Goal: Find specific page/section: Find specific page/section

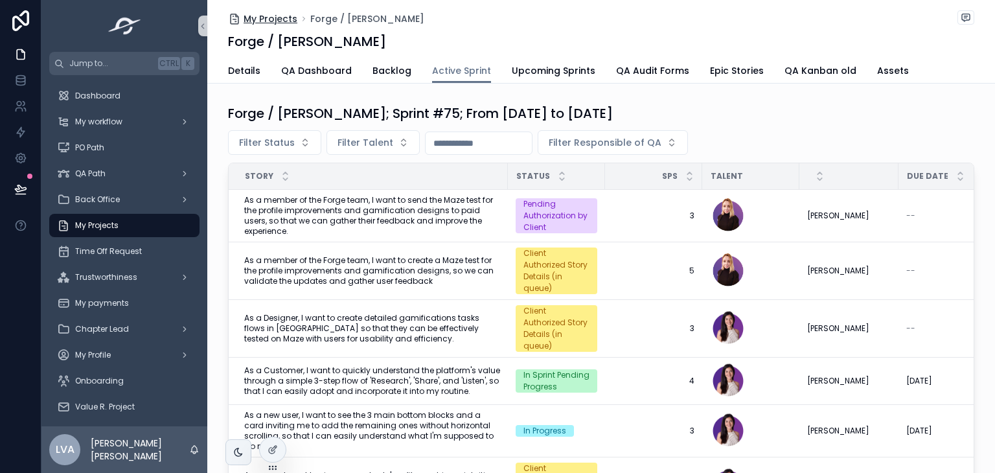
click at [260, 14] on span "My Projects" at bounding box center [271, 18] width 54 height 13
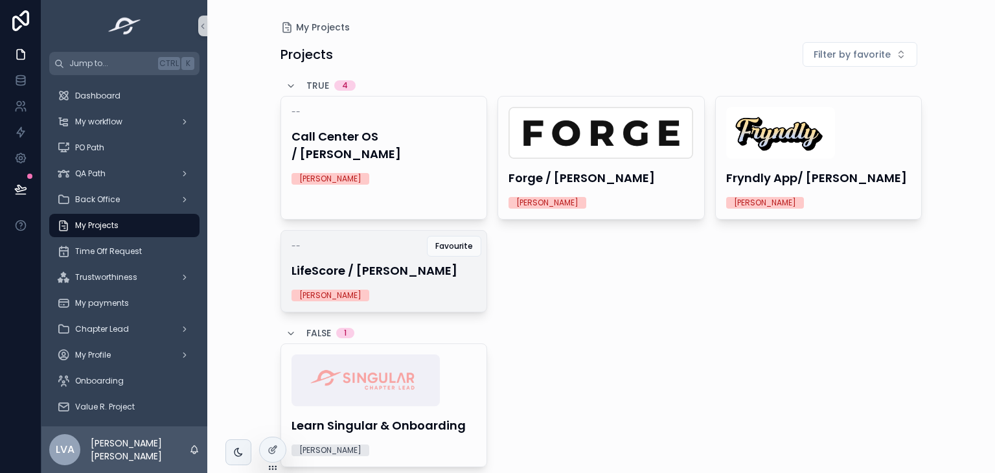
click at [394, 275] on h4 "LifeScore / [PERSON_NAME]" at bounding box center [383, 270] width 185 height 17
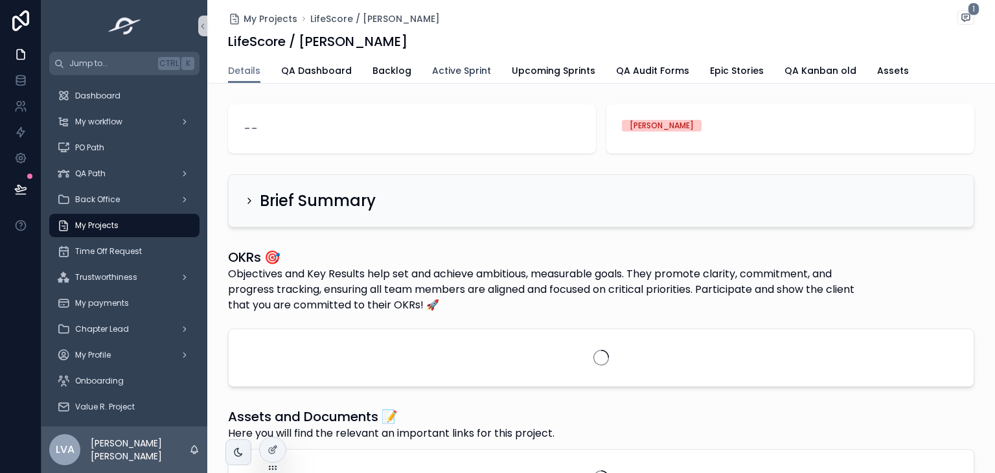
click at [457, 67] on span "Active Sprint" at bounding box center [461, 70] width 59 height 13
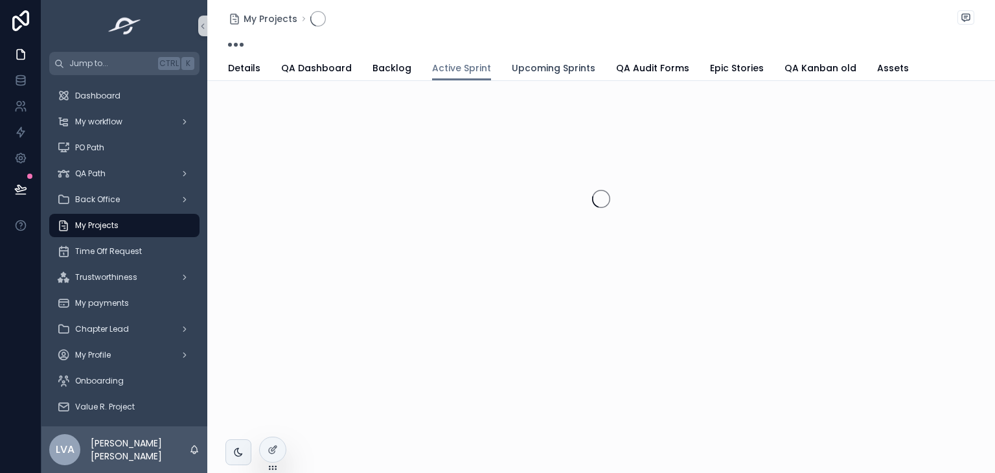
click at [568, 68] on span "Upcoming Sprints" at bounding box center [554, 68] width 84 height 13
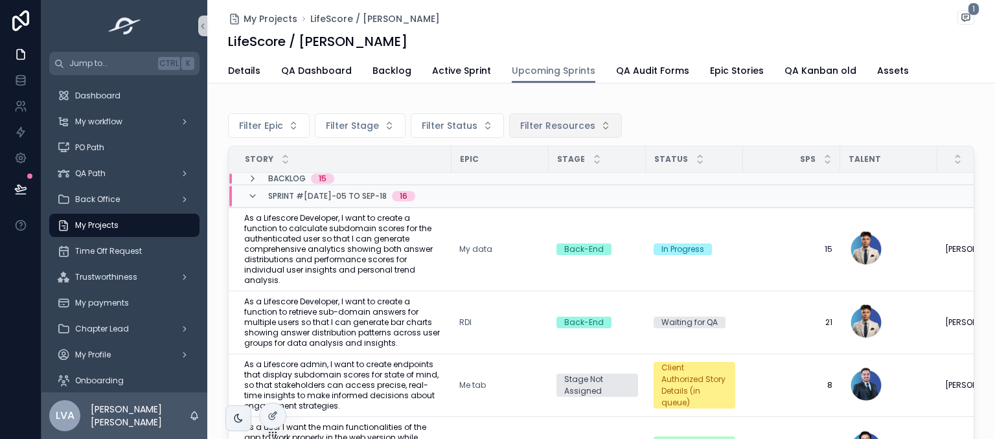
click at [543, 128] on span "Filter Resources" at bounding box center [557, 125] width 75 height 13
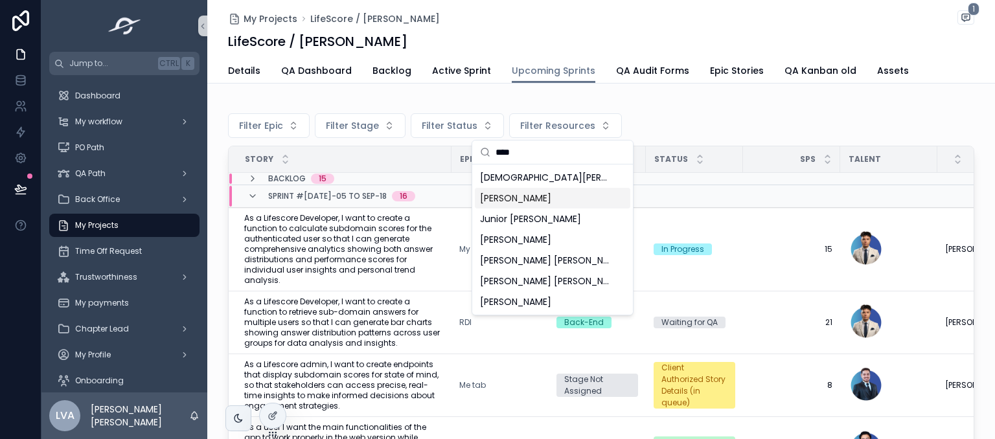
type input "****"
click at [551, 200] on span "[PERSON_NAME]" at bounding box center [515, 198] width 71 height 13
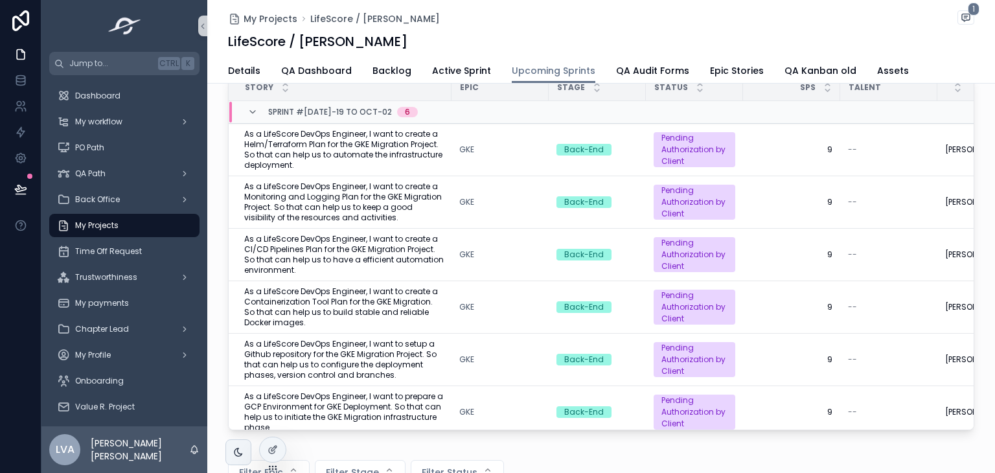
scroll to position [17, 0]
